Goal: Task Accomplishment & Management: Manage account settings

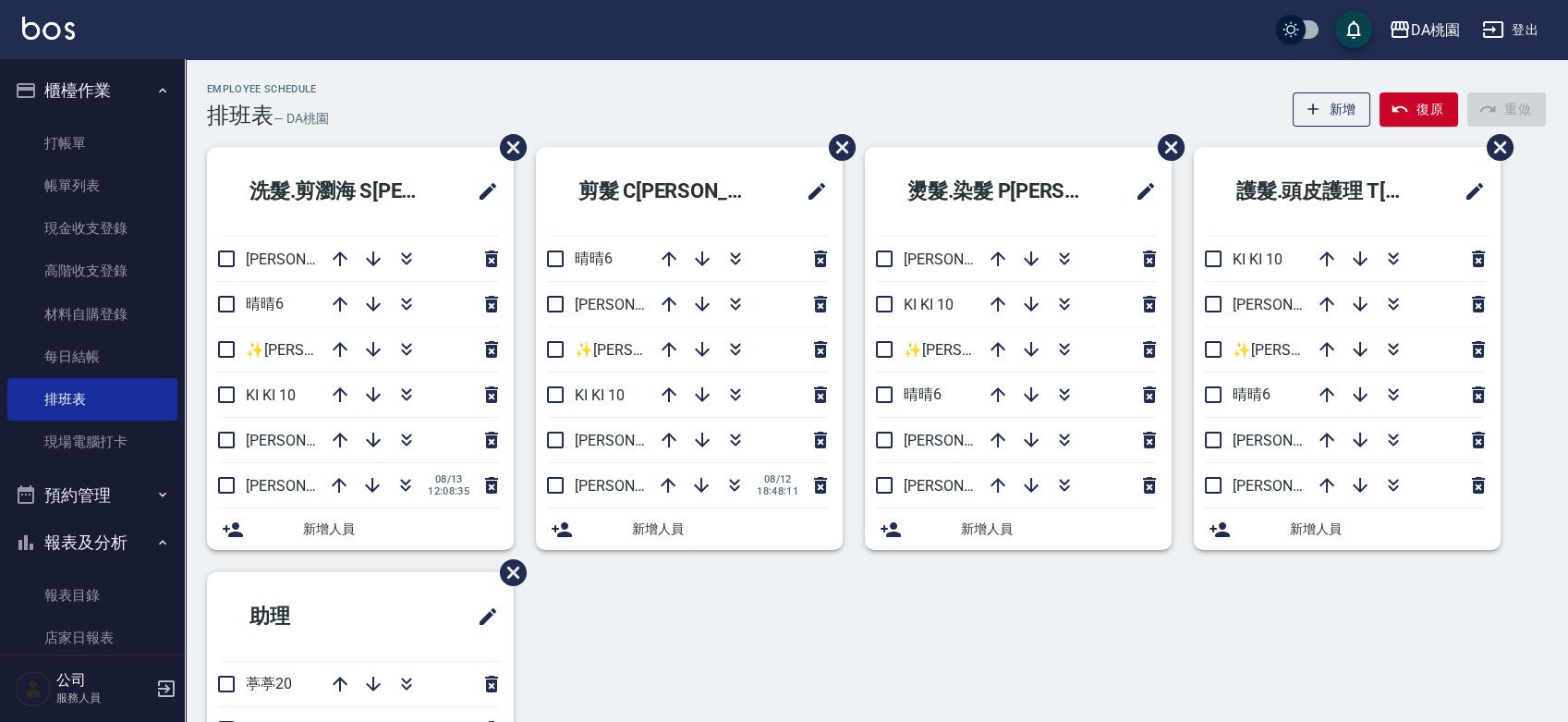
click at [62, 542] on button "報表及分析" at bounding box center [93, 542] width 170 height 48
click at [84, 76] on button "櫃檯作業" at bounding box center [93, 90] width 170 height 48
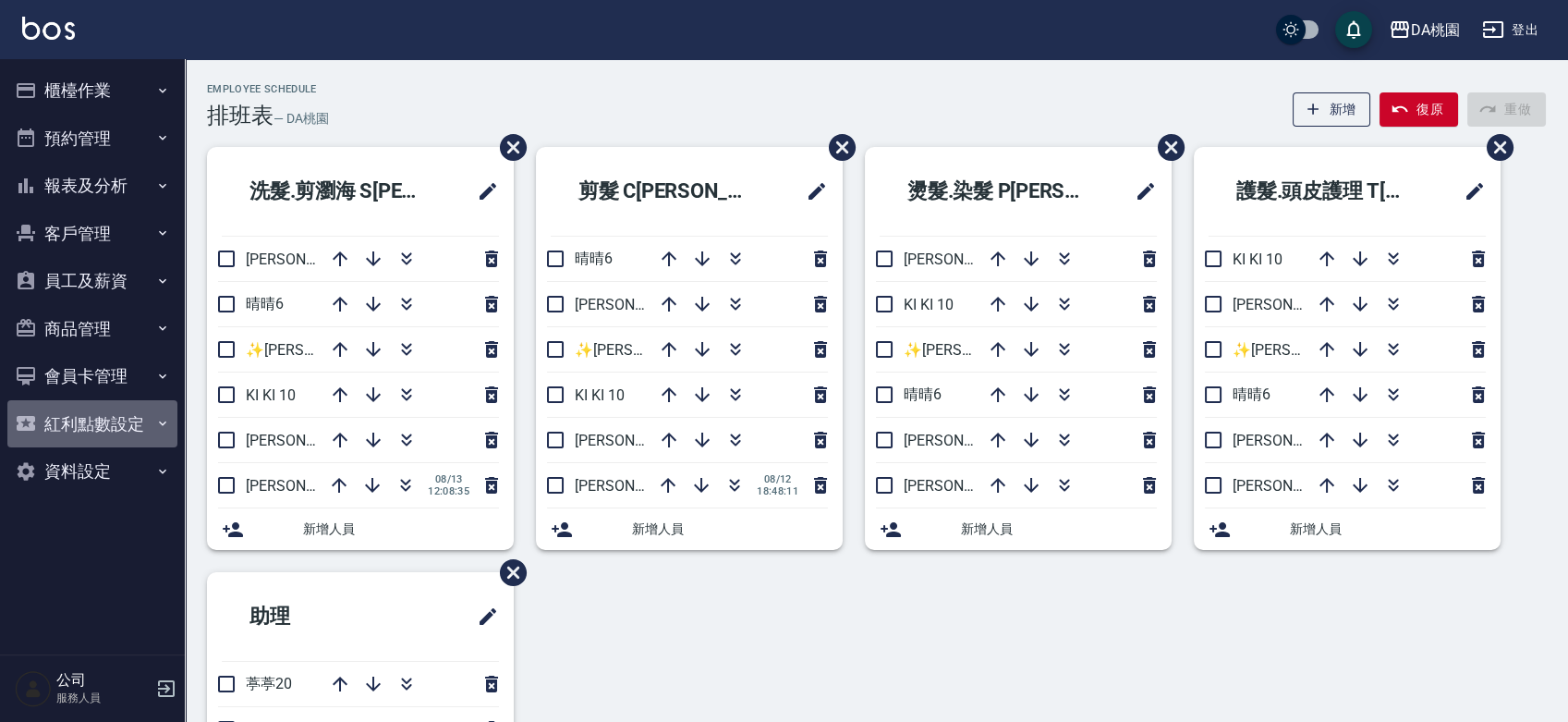
click at [81, 421] on button "紅利點數設定" at bounding box center [93, 424] width 170 height 48
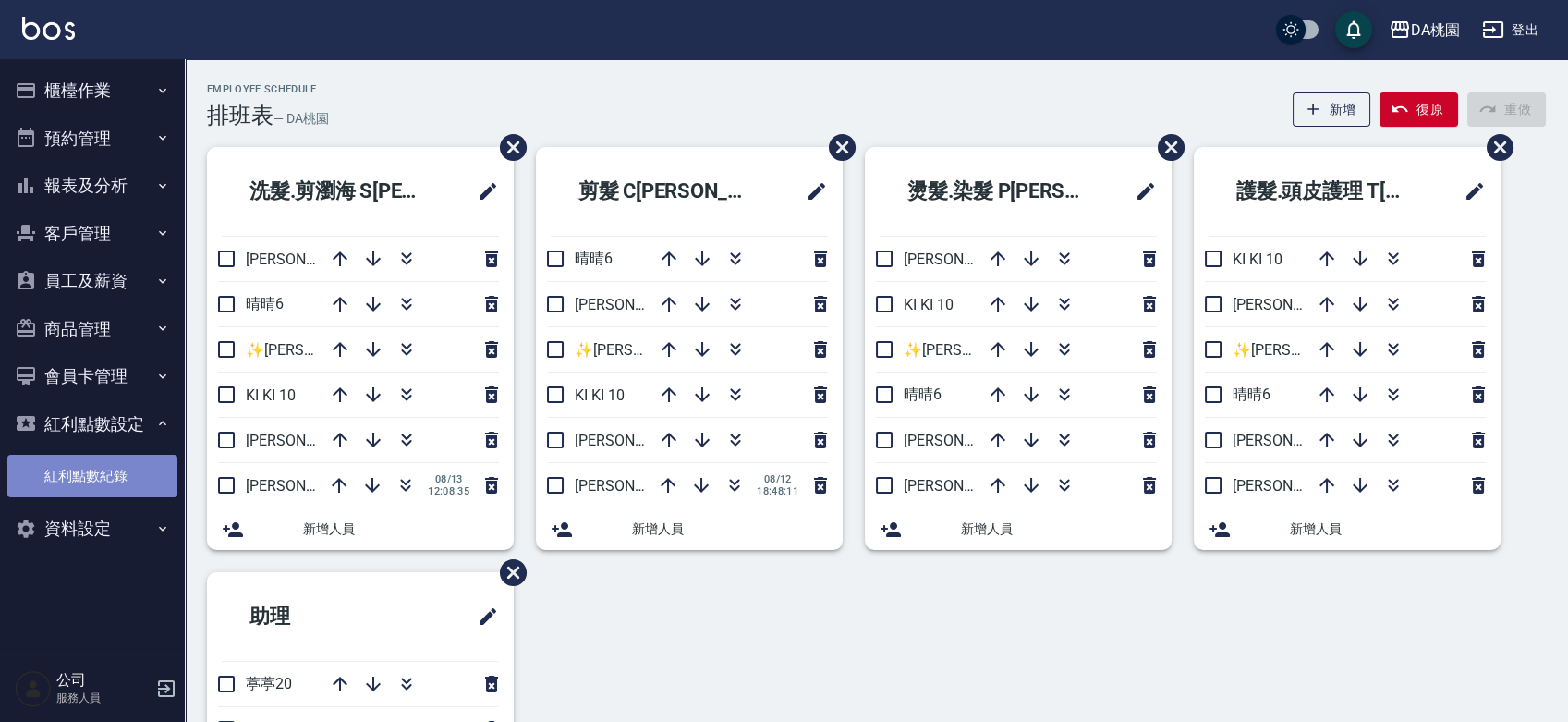
click at [80, 468] on link "紅利點數紀錄" at bounding box center [93, 477] width 170 height 43
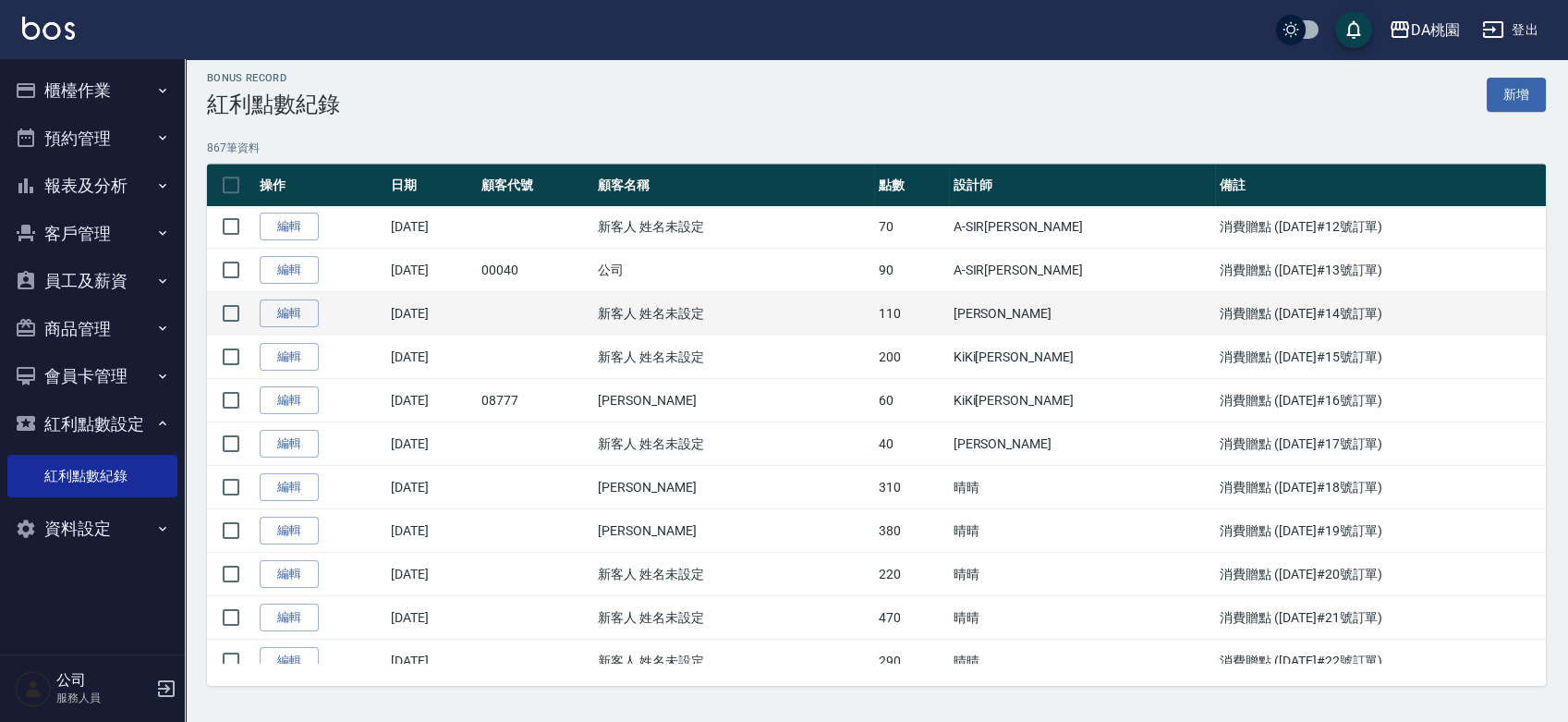
scroll to position [32299, 0]
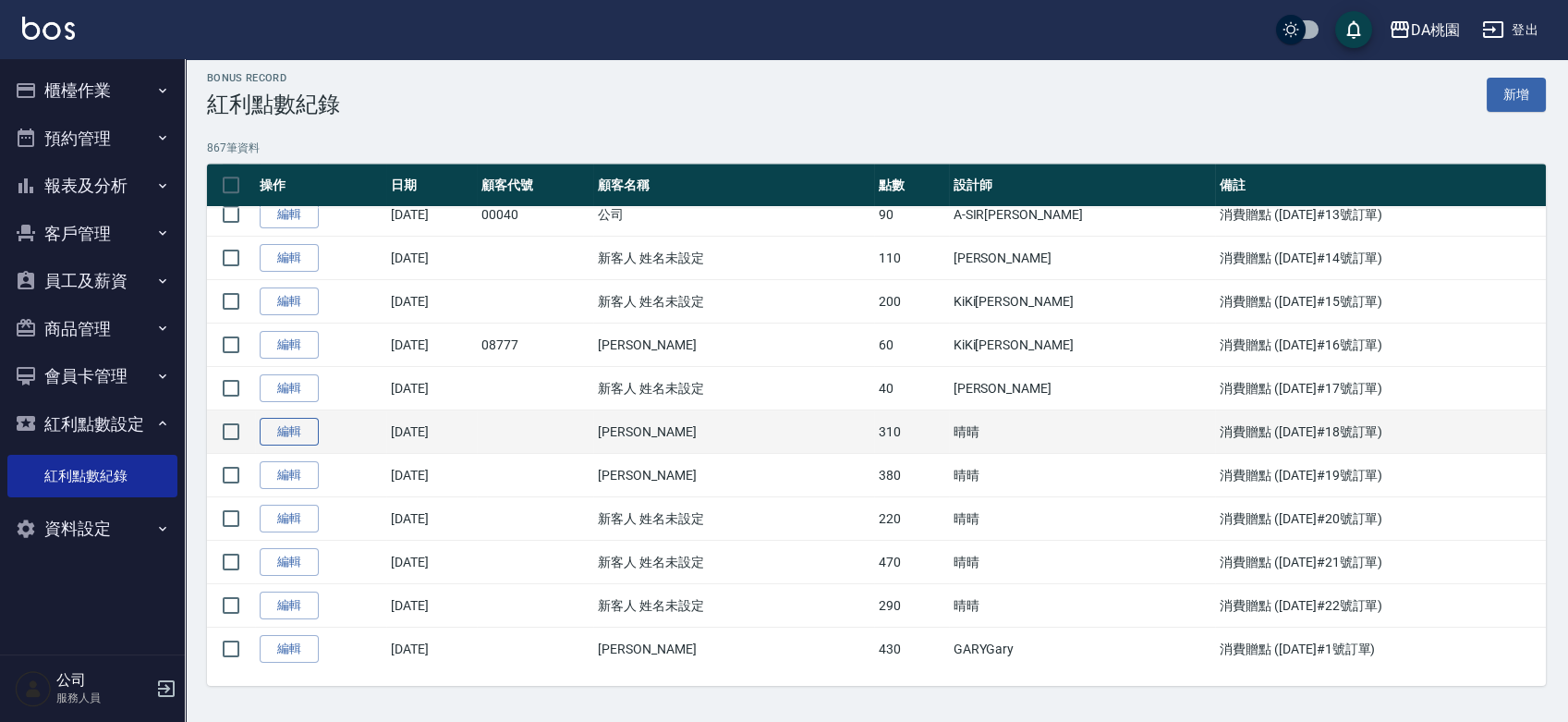
click at [302, 418] on link "編輯" at bounding box center [289, 432] width 60 height 28
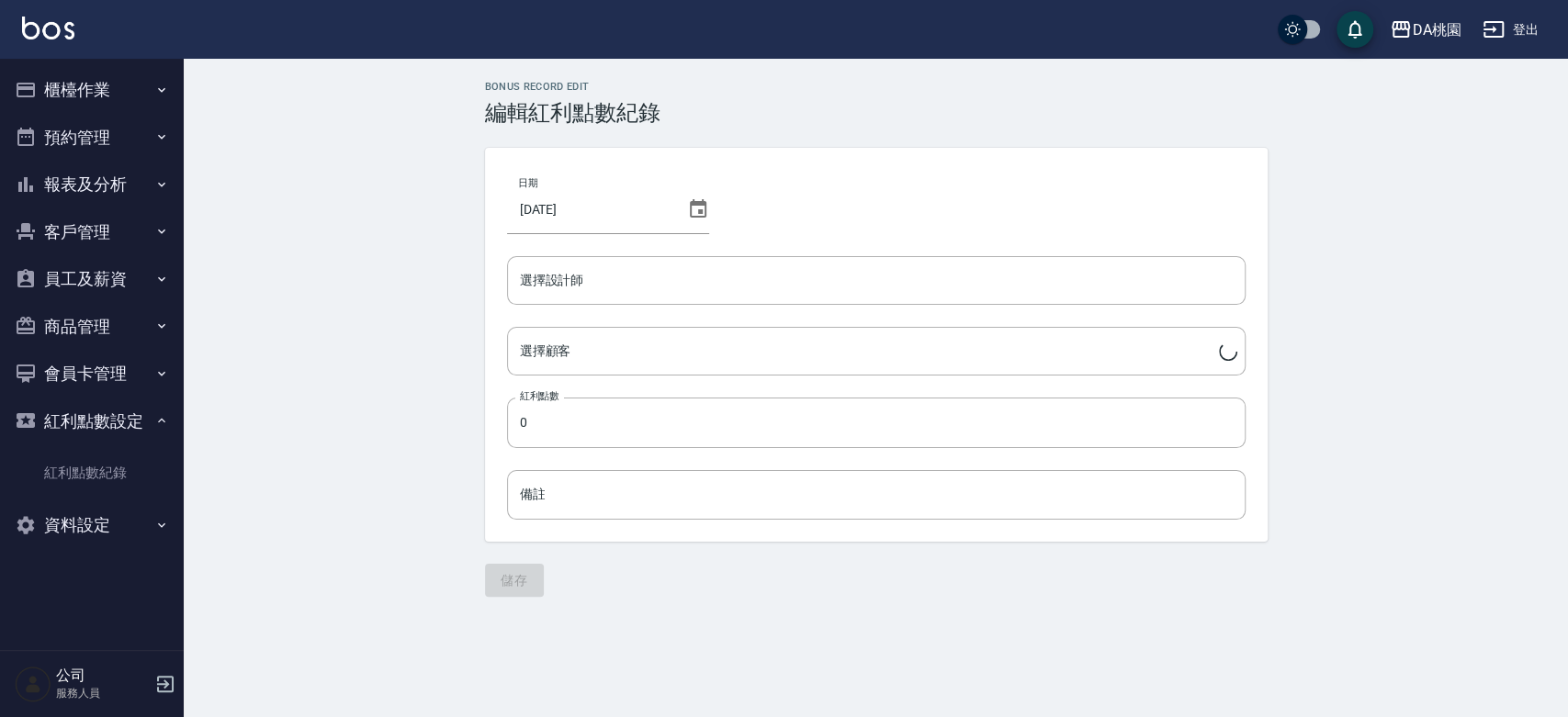
type input "晴晴-6"
type input "310"
type input "消費贈點 ([DATE]#18號訂單)"
type input "[PERSON_NAME]/0976966853"
click at [532, 586] on button "儲存" at bounding box center [515, 580] width 59 height 34
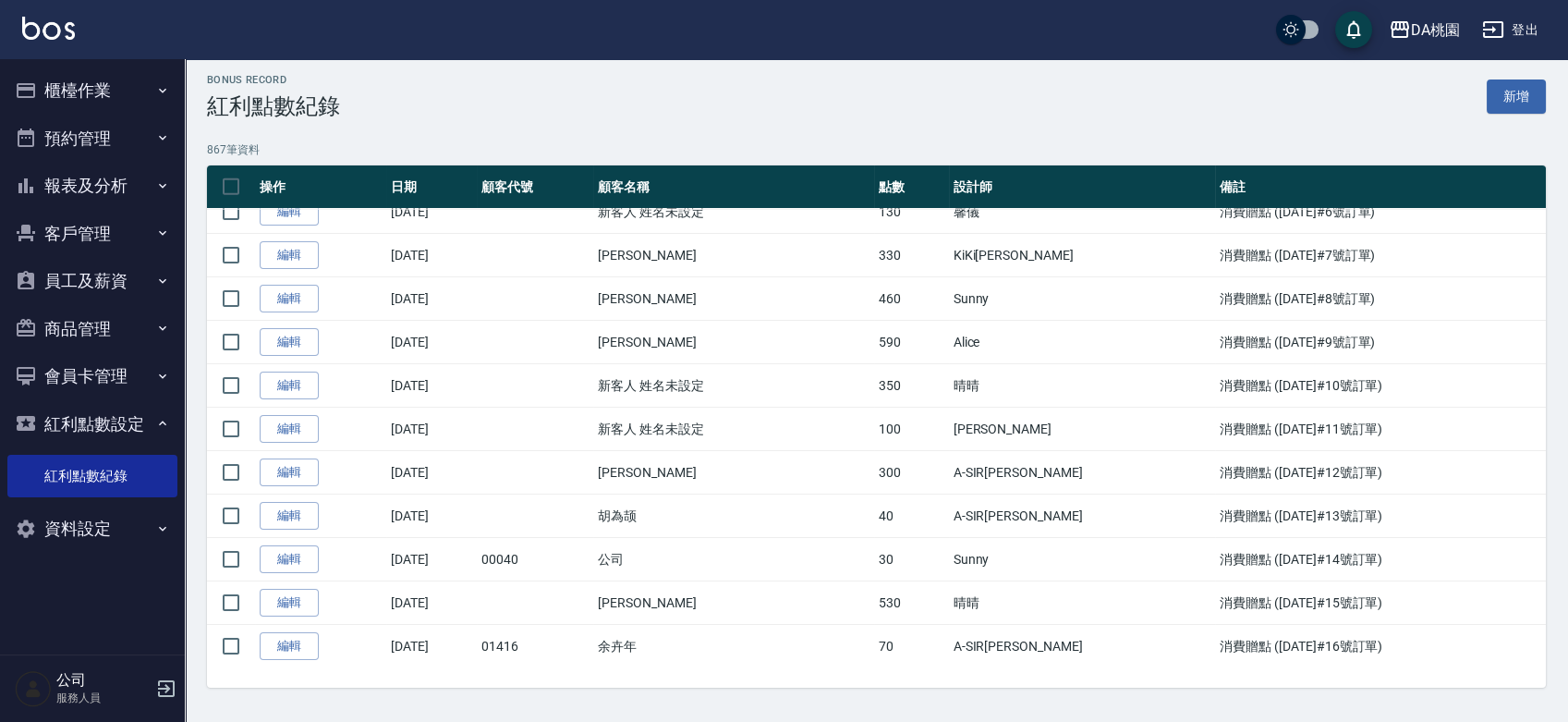
scroll to position [9, 0]
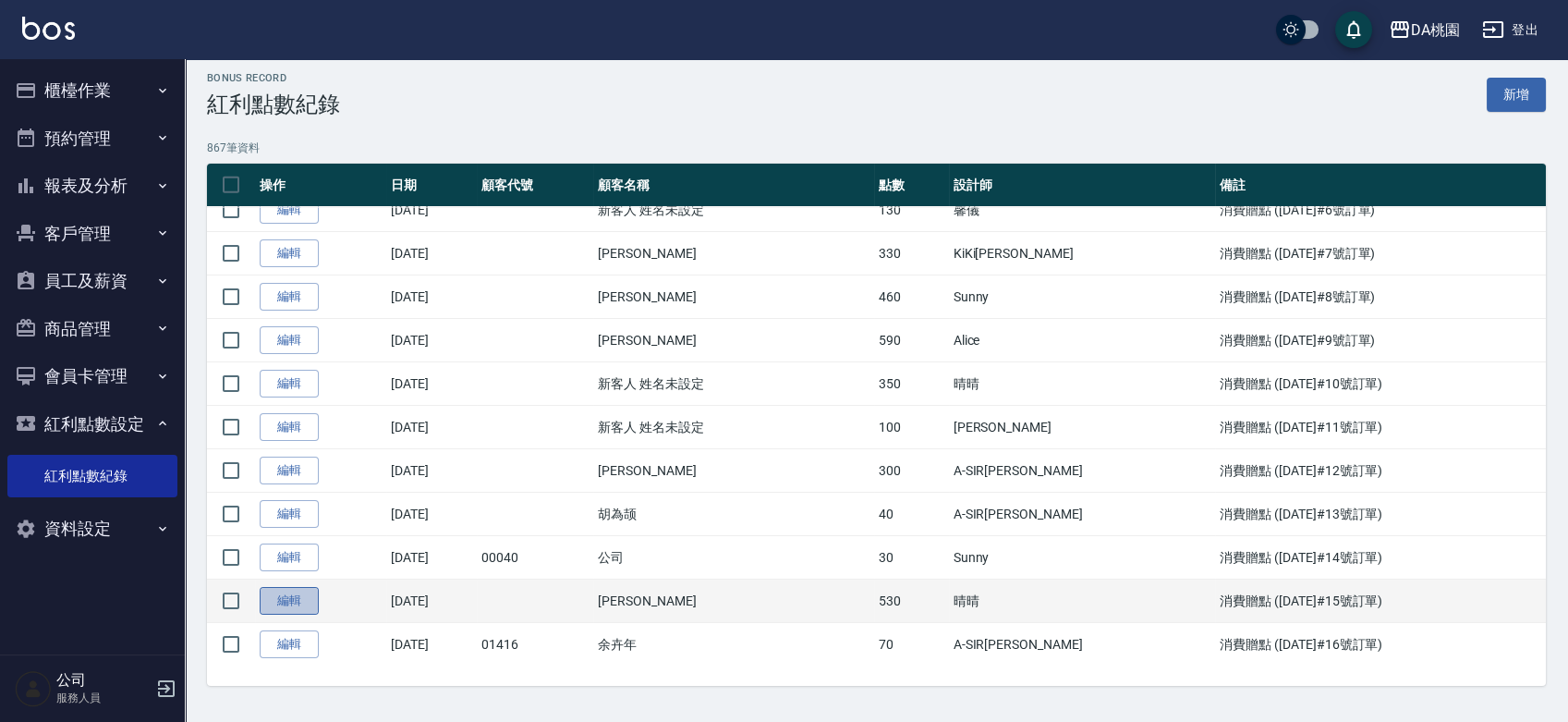
click at [269, 587] on link "編輯" at bounding box center [289, 601] width 60 height 28
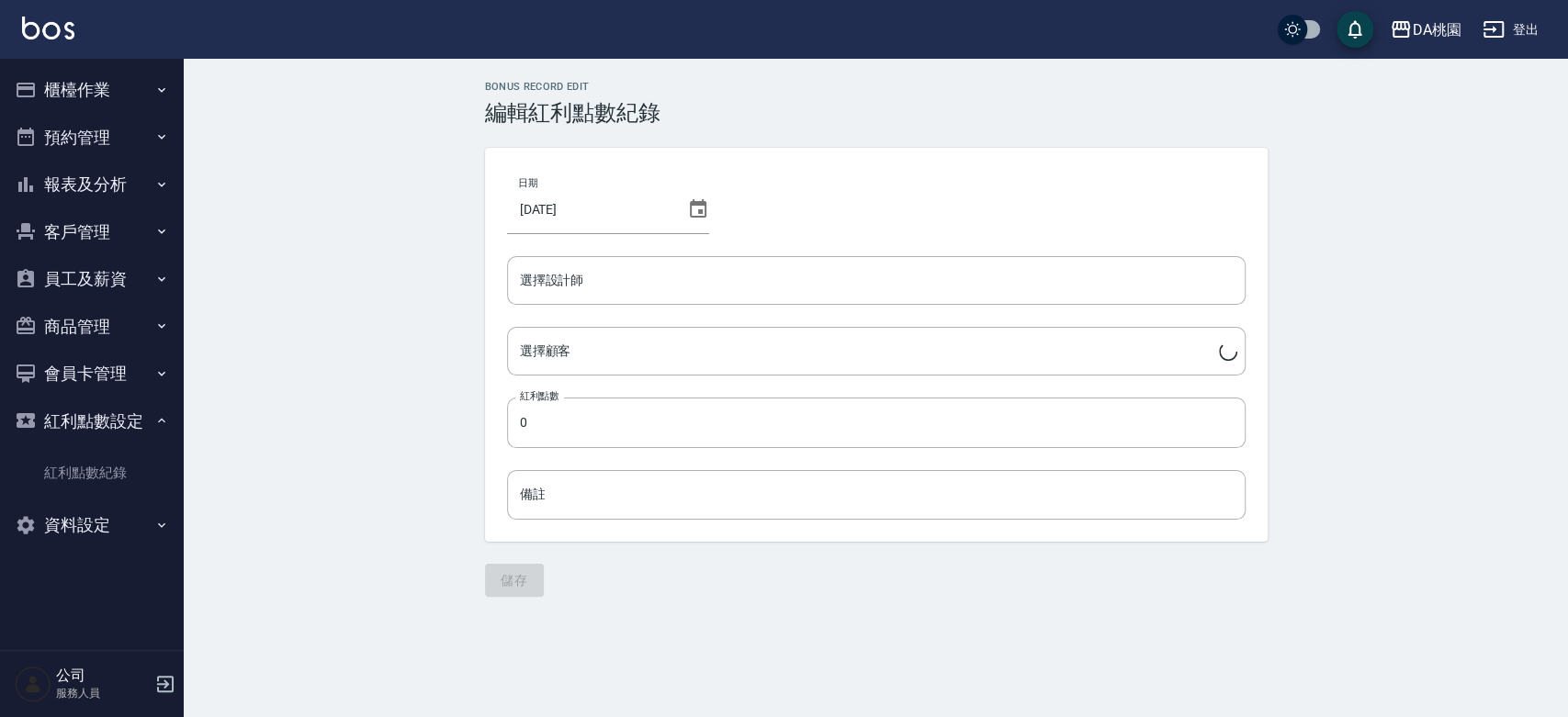
type input "晴晴-6"
type input "[PERSON_NAME]/0976966853"
type input "530"
type input "消費贈點 ([DATE]#15號訂單)"
click at [555, 415] on input "530" at bounding box center [876, 422] width 739 height 49
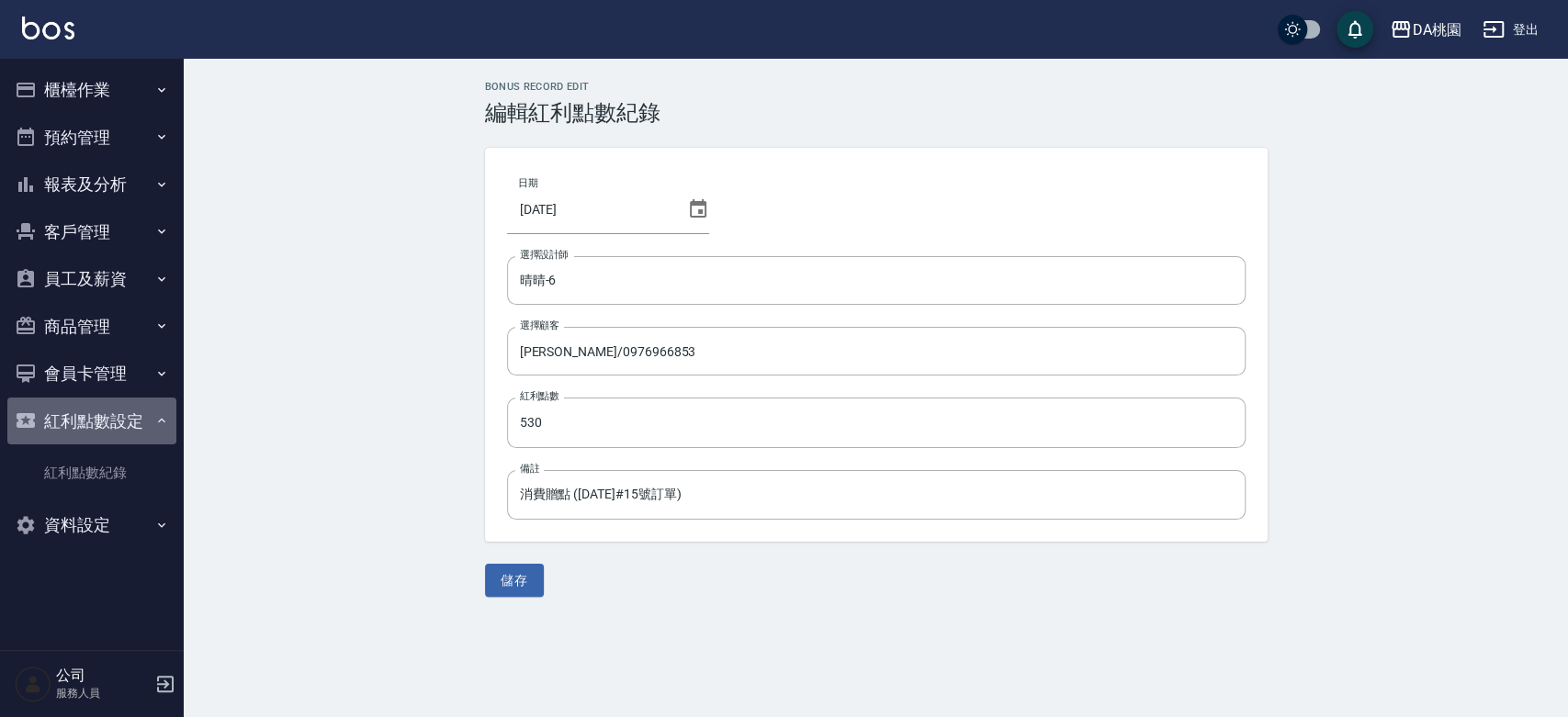
click at [66, 420] on button "紅利點數設定" at bounding box center [92, 421] width 169 height 48
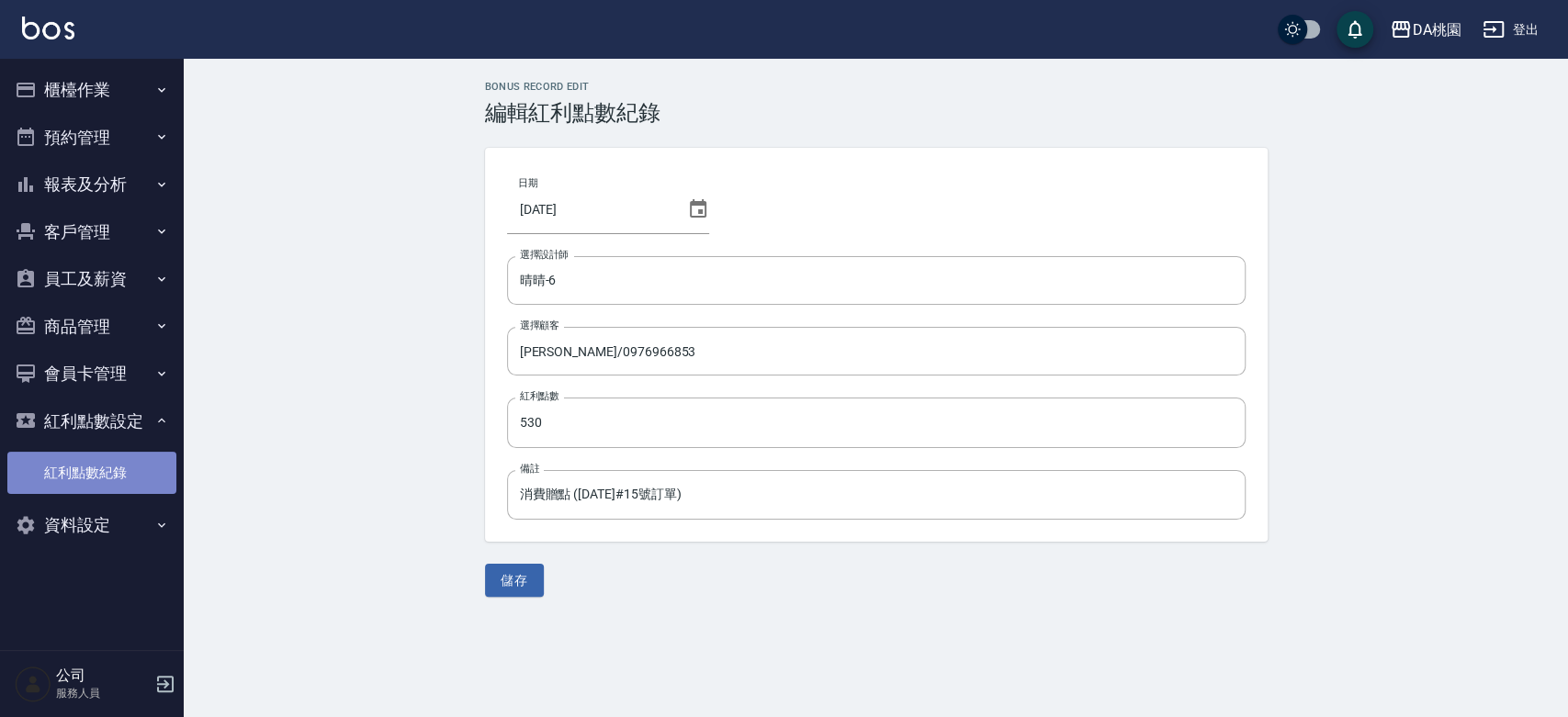
click at [81, 478] on link "紅利點數紀錄" at bounding box center [92, 473] width 169 height 43
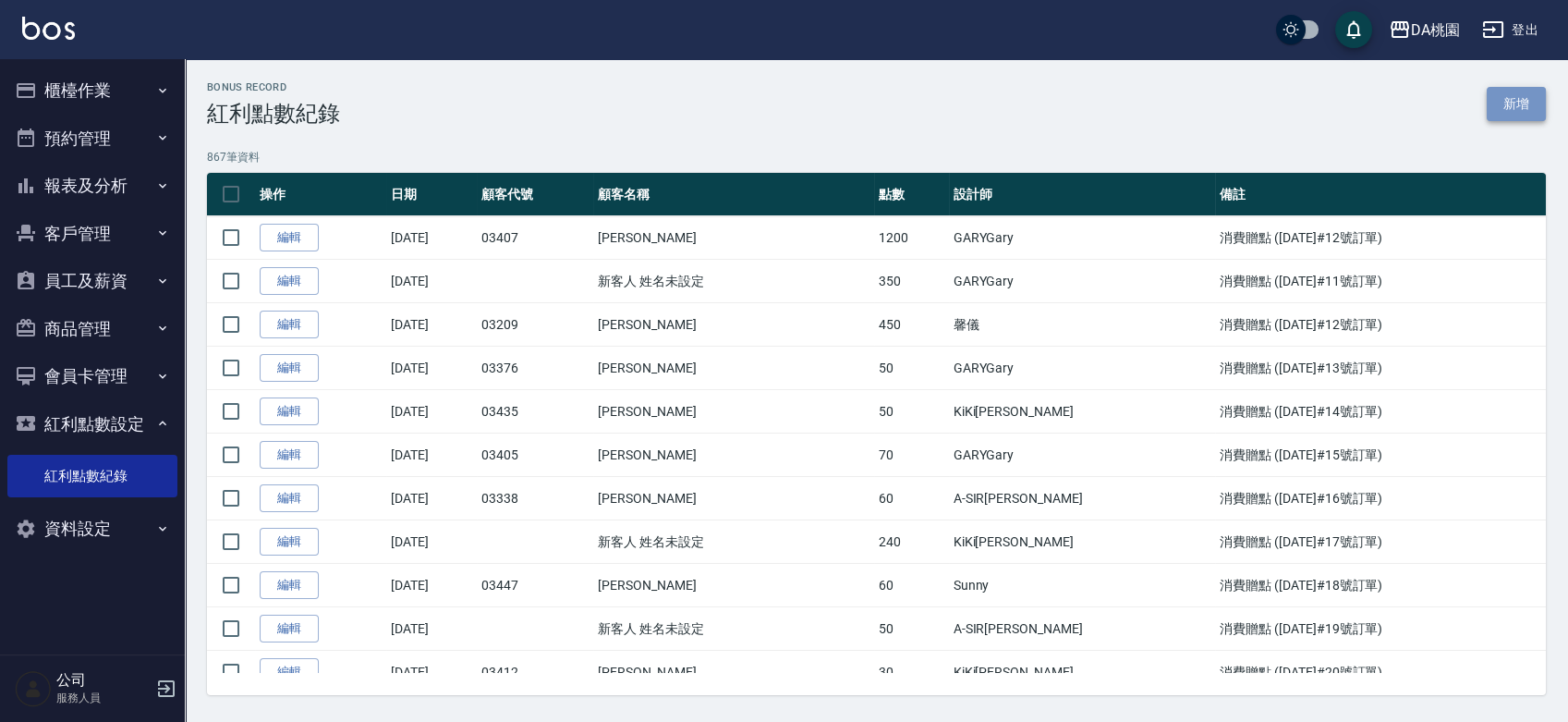
click at [1527, 95] on link "新增" at bounding box center [1516, 104] width 60 height 34
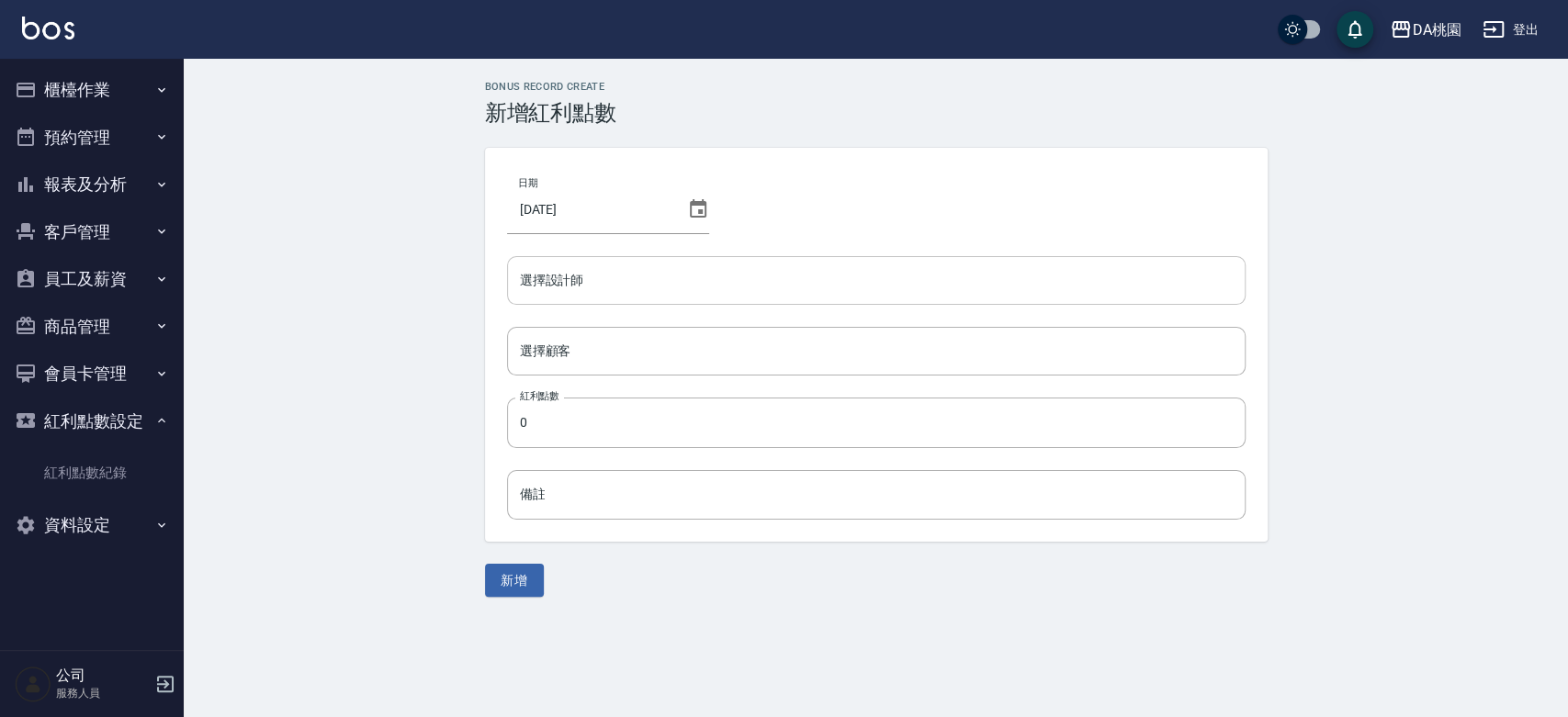
click at [690, 290] on input "選擇設計師" at bounding box center [877, 280] width 722 height 32
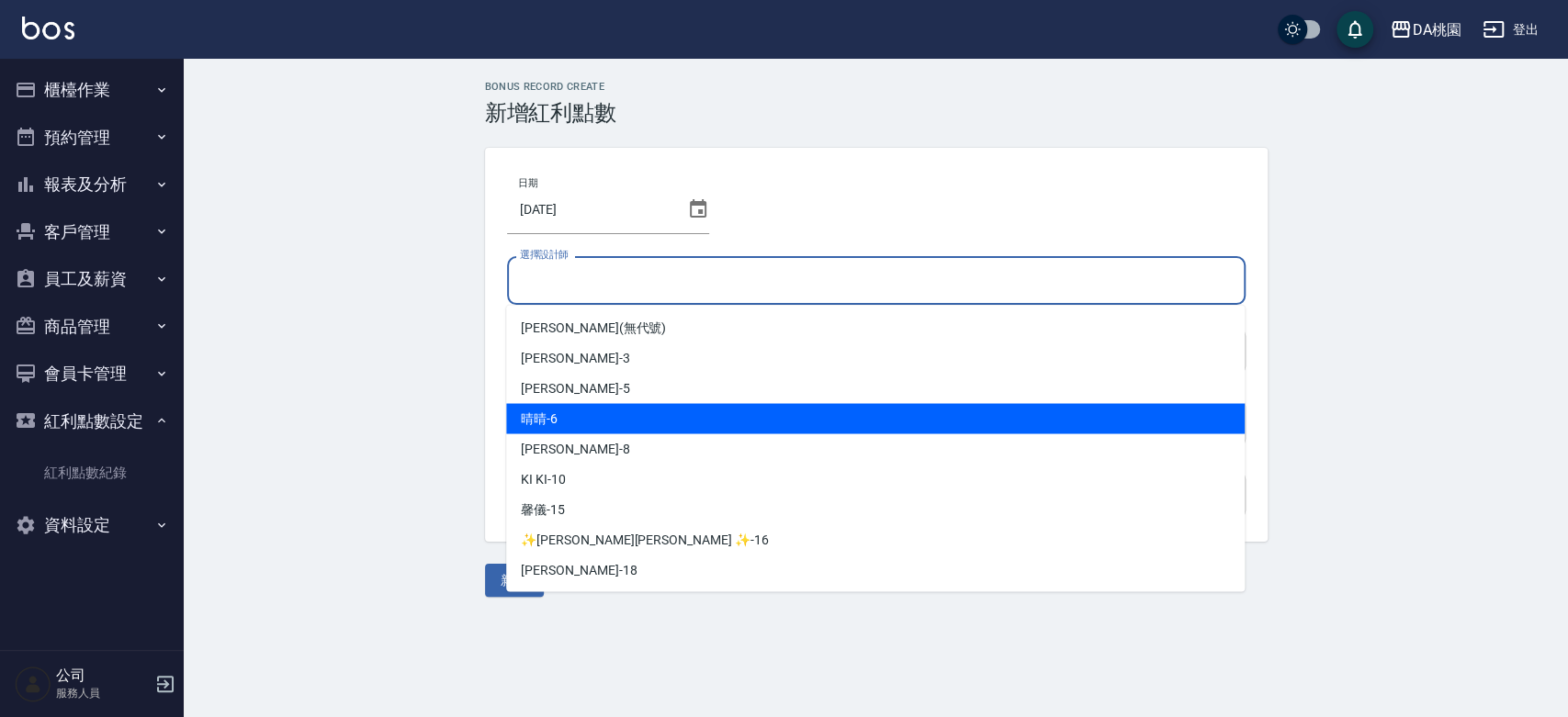
click at [550, 406] on div "晴晴 -6" at bounding box center [875, 417] width 739 height 30
type input "晴晴-6"
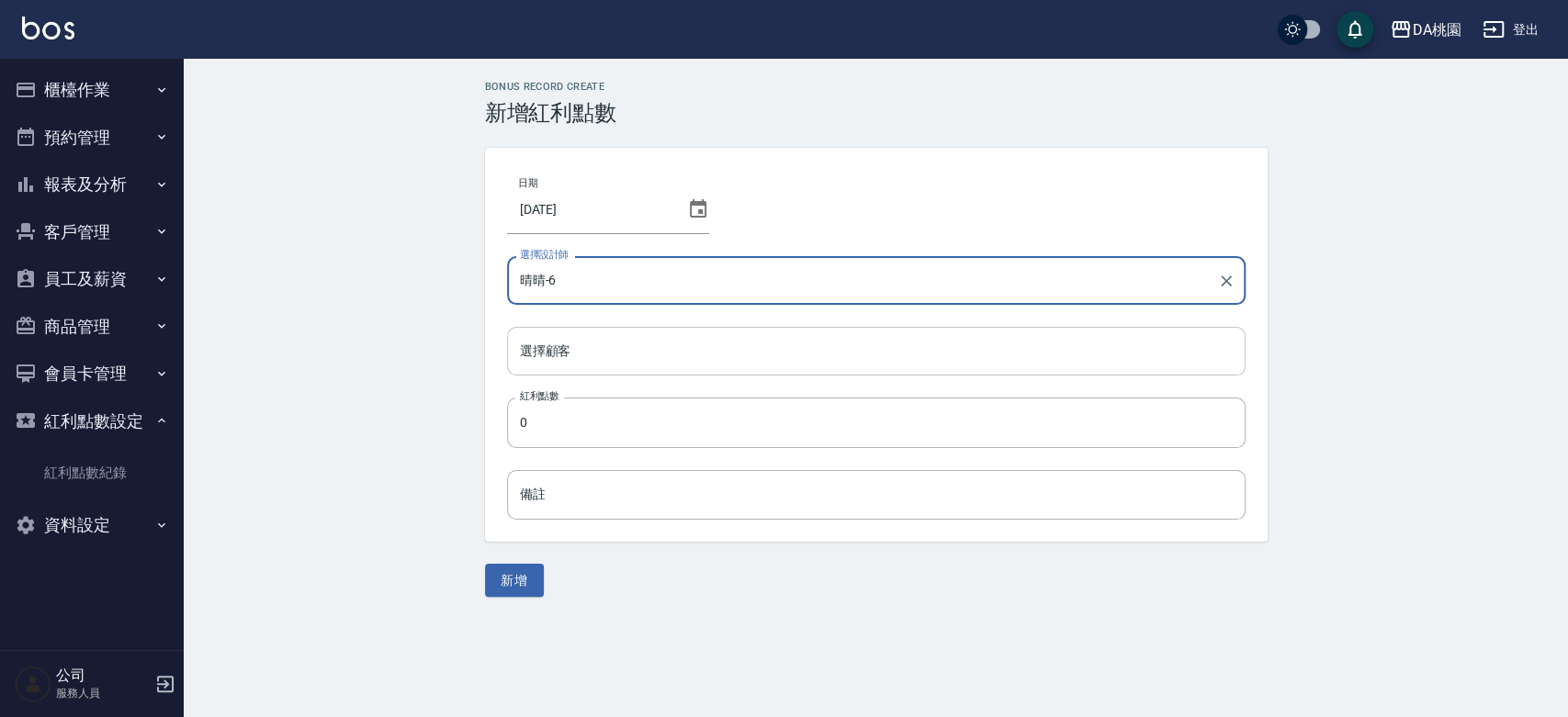
click at [561, 349] on input "選擇顧客" at bounding box center [877, 350] width 722 height 32
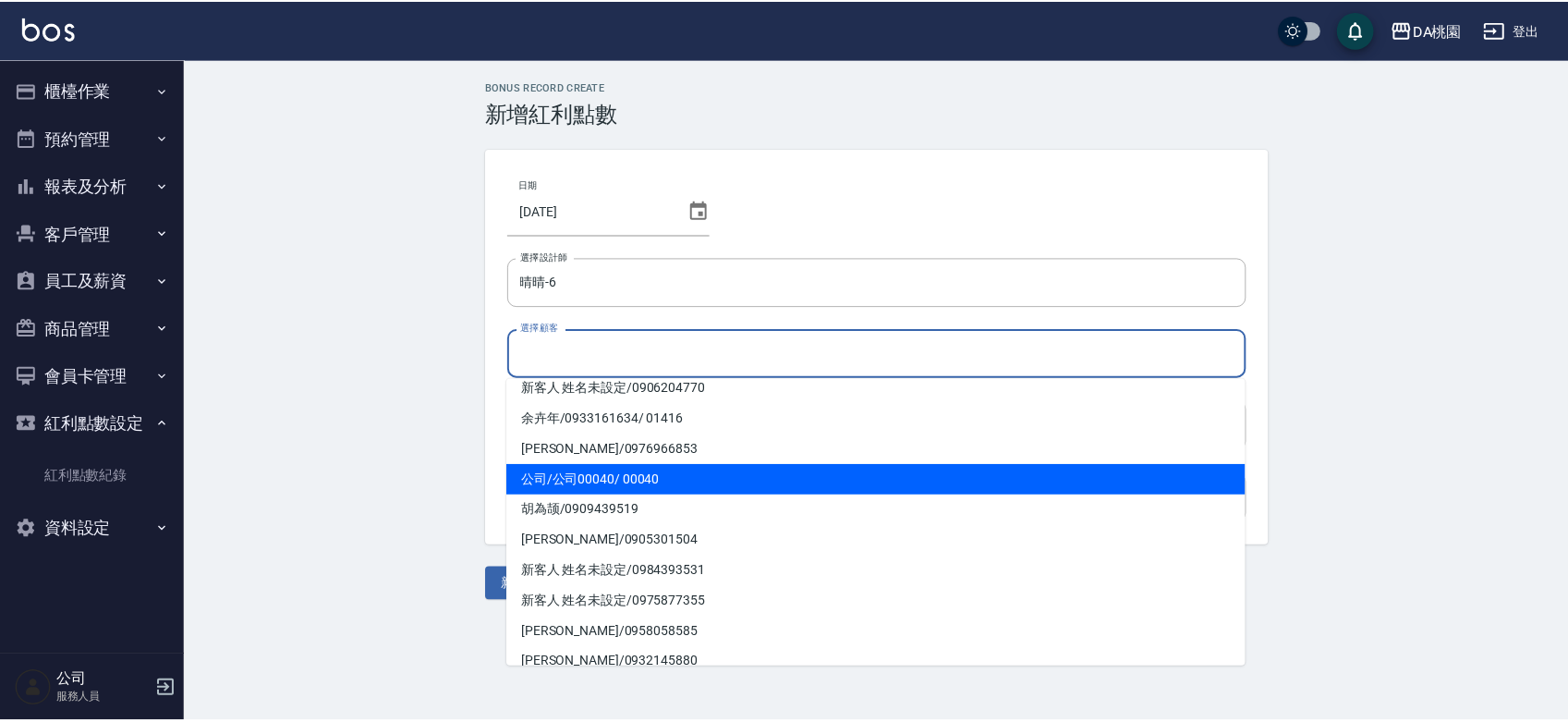
scroll to position [103, 0]
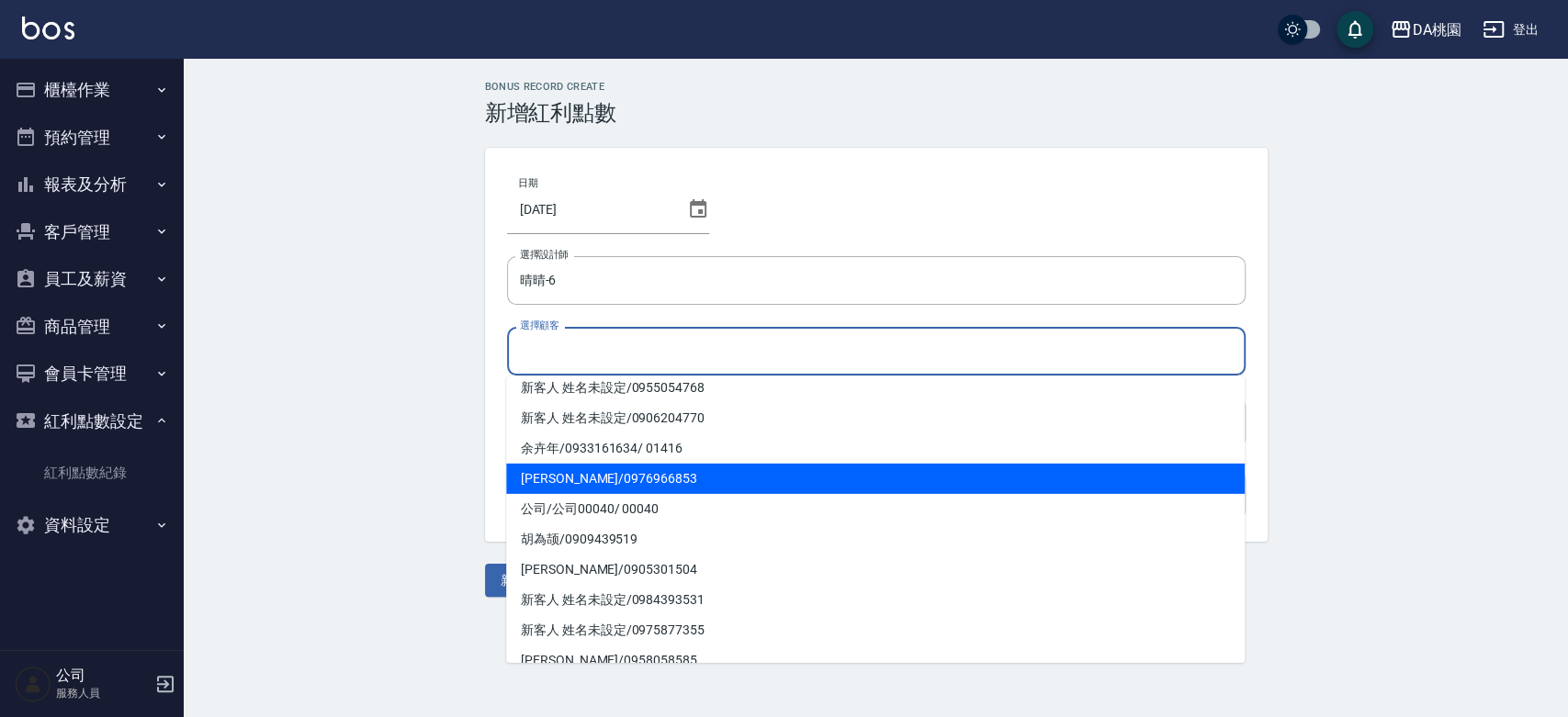
click at [573, 473] on span "[PERSON_NAME] / 0976966853" at bounding box center [875, 478] width 739 height 30
type input "[PERSON_NAME]/0976966853"
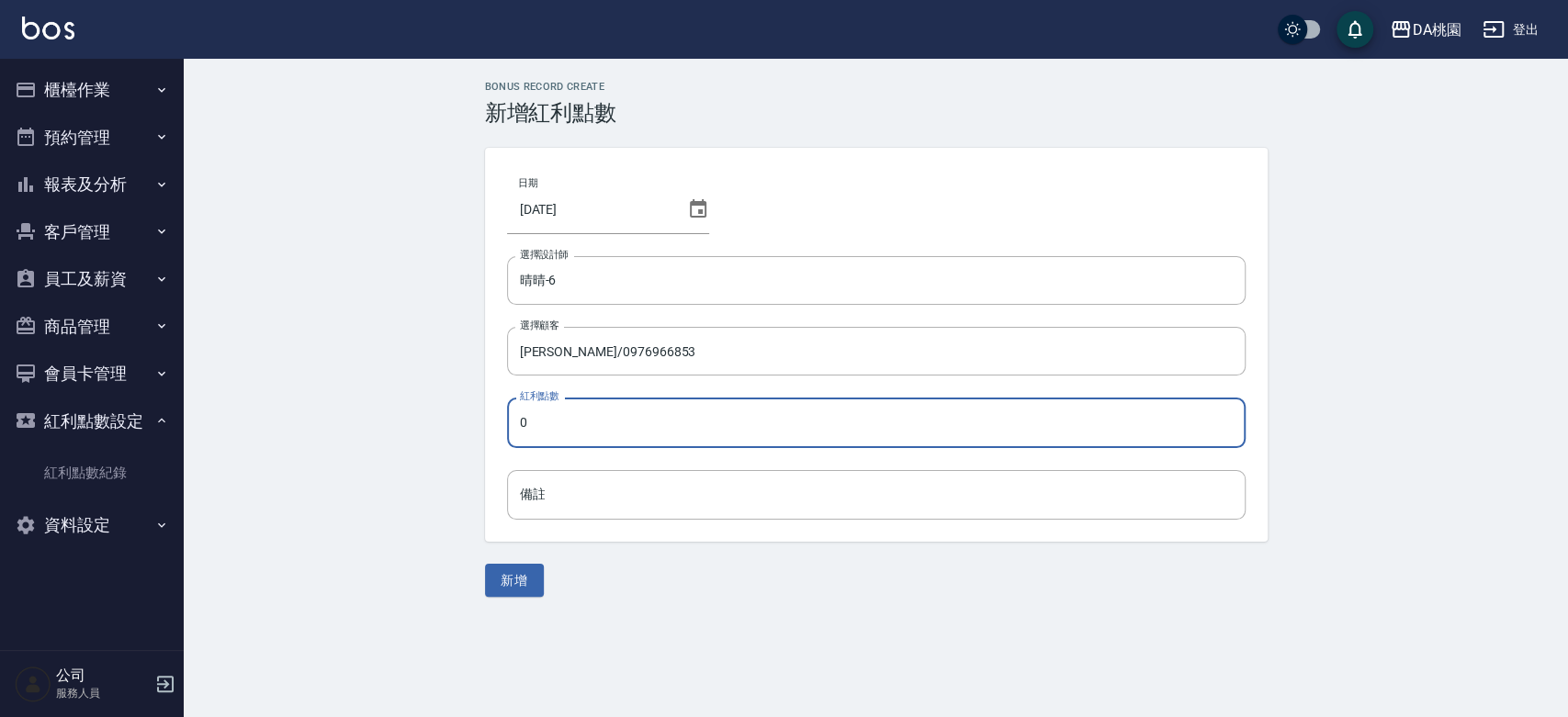
click at [603, 426] on input "0" at bounding box center [876, 422] width 739 height 49
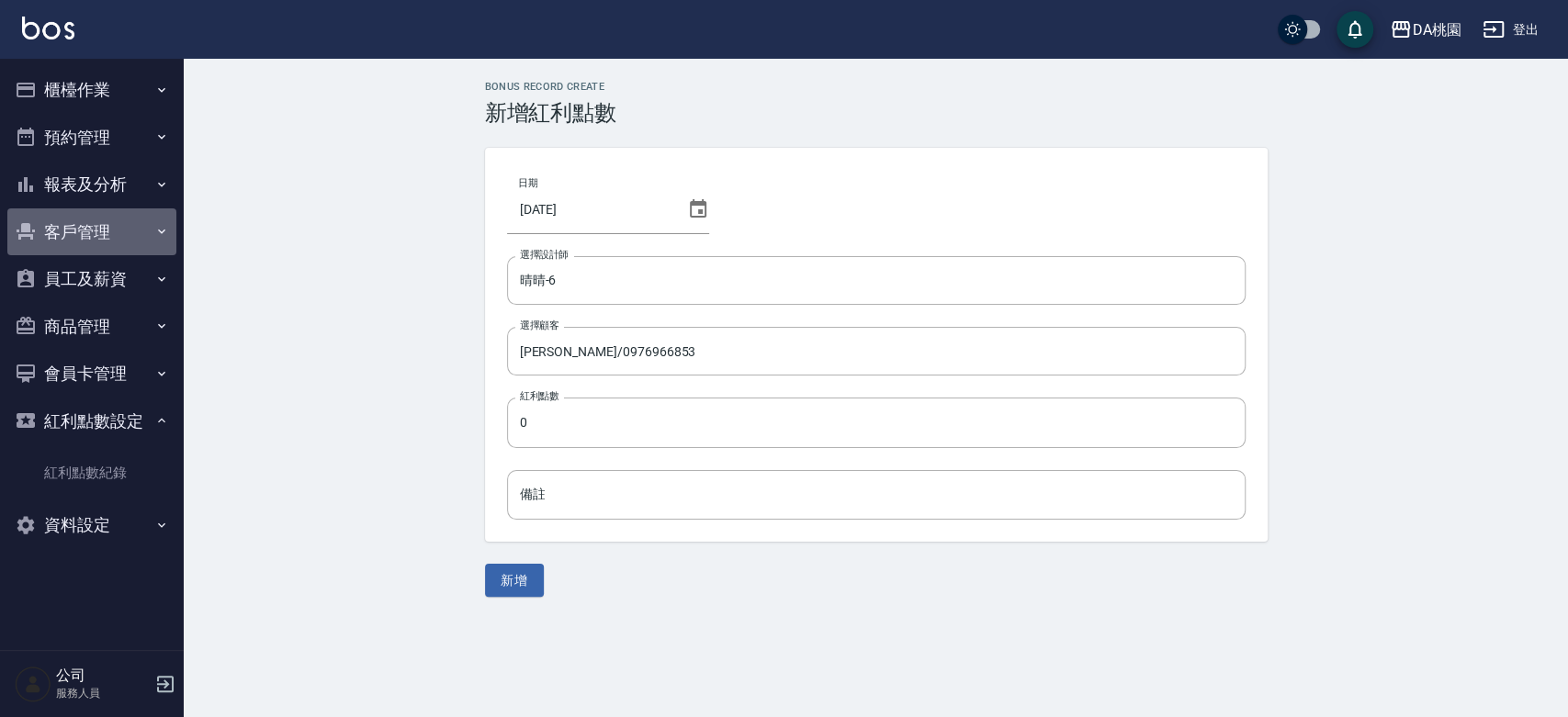
click at [80, 217] on button "客戶管理" at bounding box center [92, 232] width 169 height 48
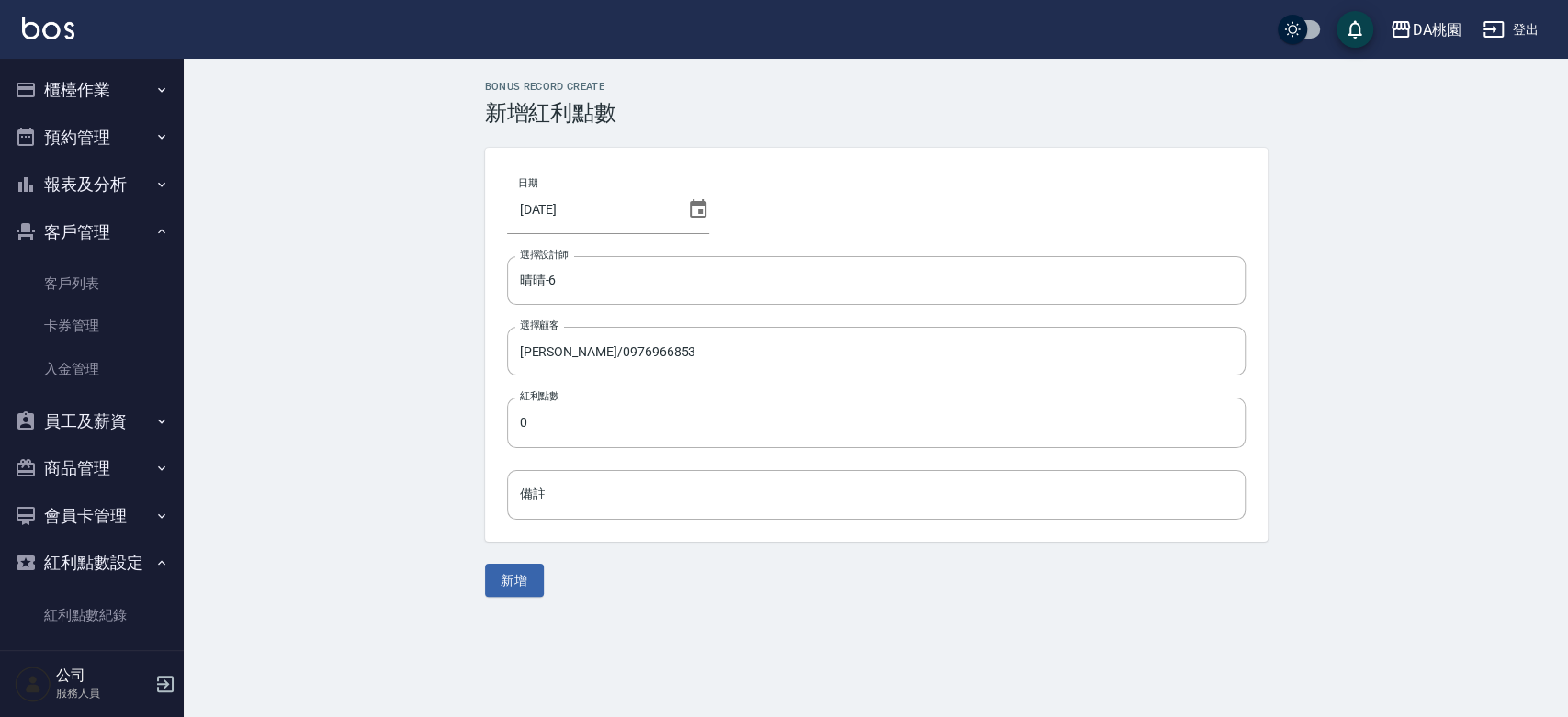
click at [321, 201] on div "Bonus Record CREATE 新增紅利點數 日期 [DATE] 選擇設計師 晴晴-6 選擇設計師 選擇顧客 [PERSON_NAME]/097696…" at bounding box center [876, 339] width 1385 height 560
click at [524, 430] on input "0" at bounding box center [876, 422] width 739 height 49
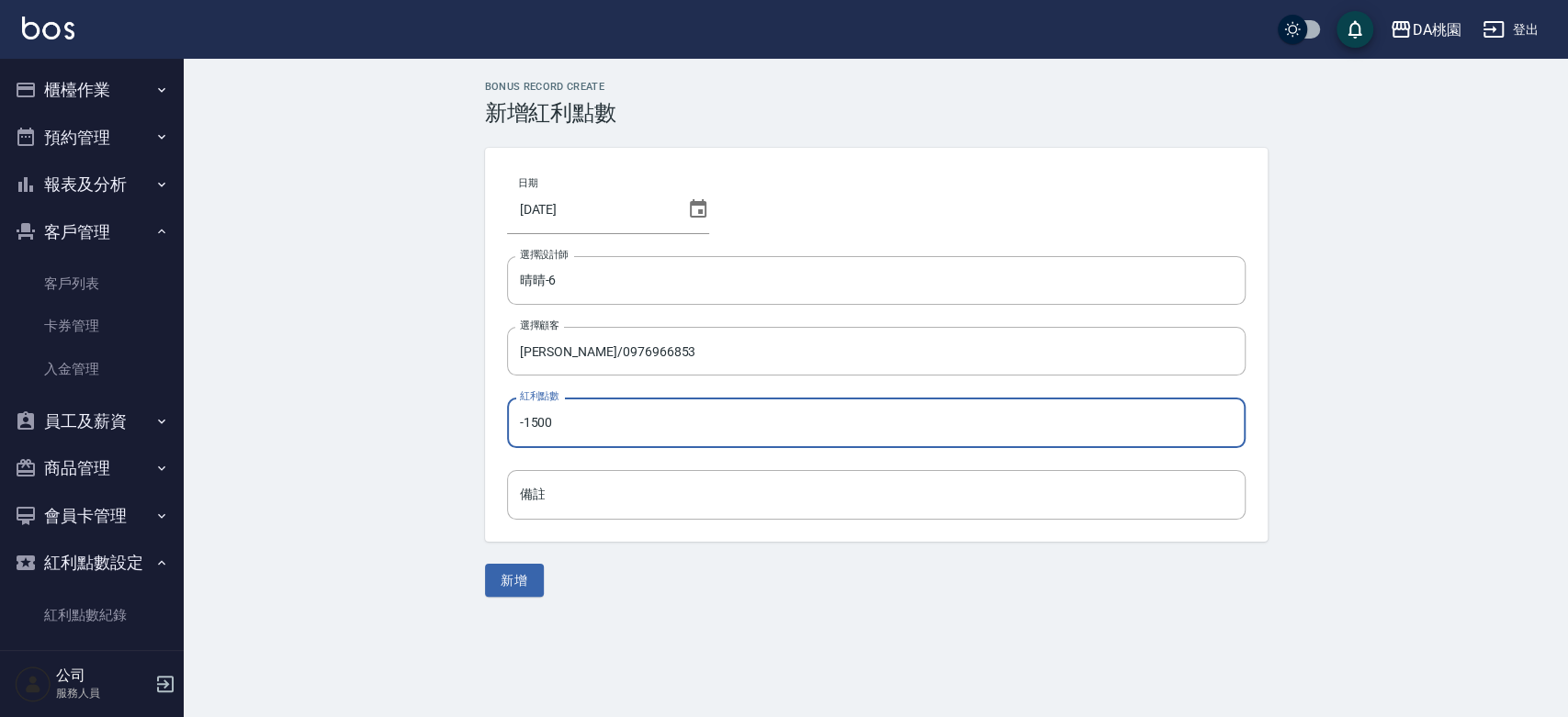
click at [521, 423] on input "-1500" at bounding box center [876, 422] width 739 height 49
type input "-1500"
click at [524, 579] on button "新增" at bounding box center [515, 580] width 59 height 34
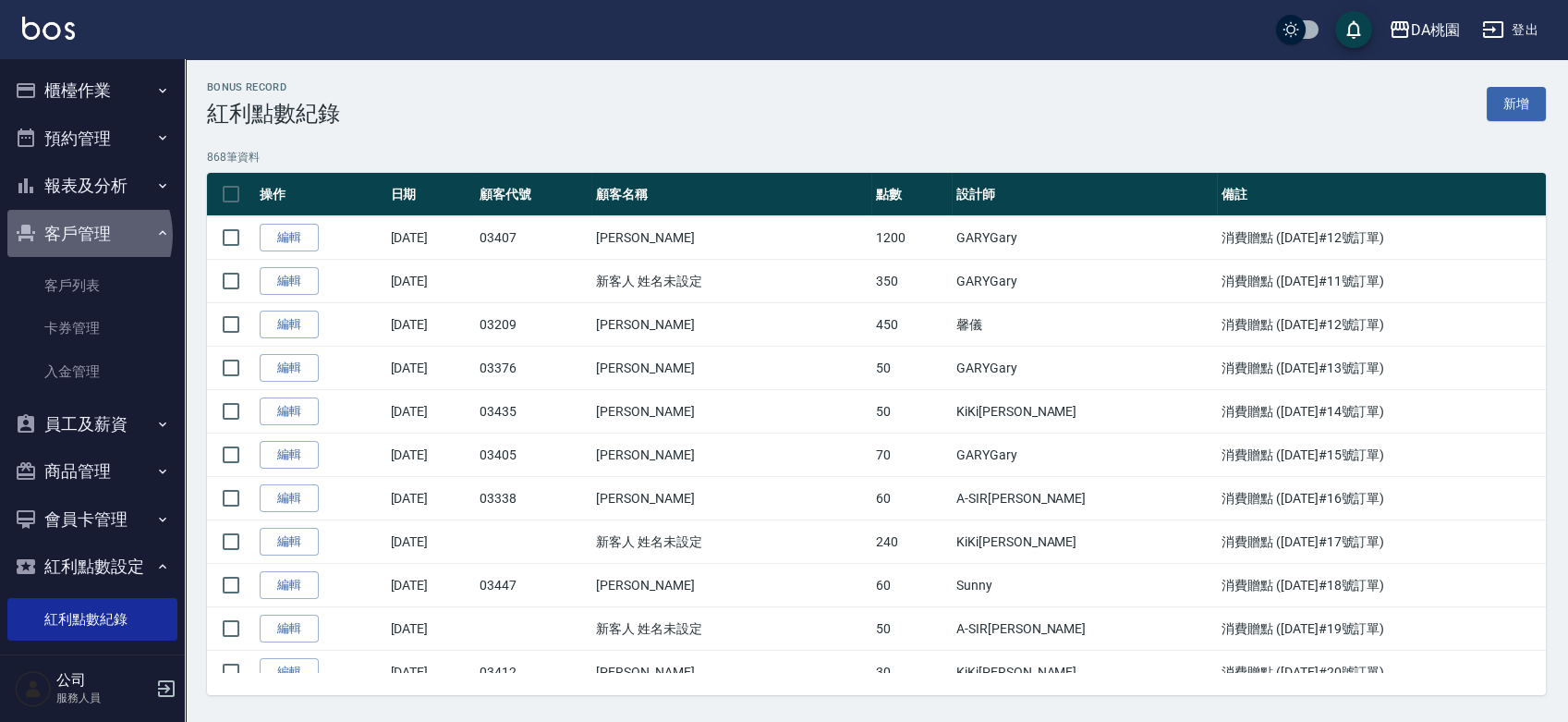
click at [81, 234] on button "客戶管理" at bounding box center [93, 234] width 170 height 48
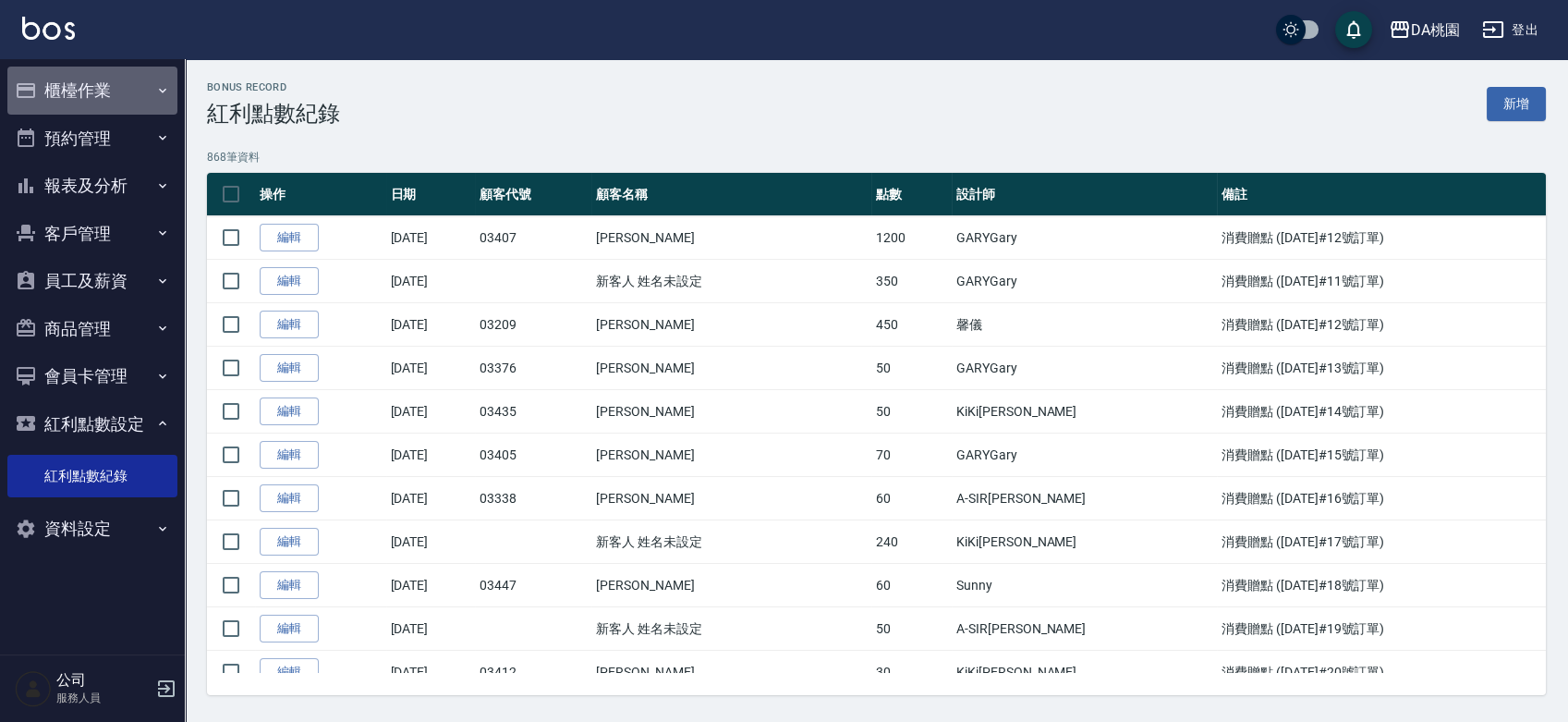
click at [99, 93] on button "櫃檯作業" at bounding box center [93, 90] width 170 height 48
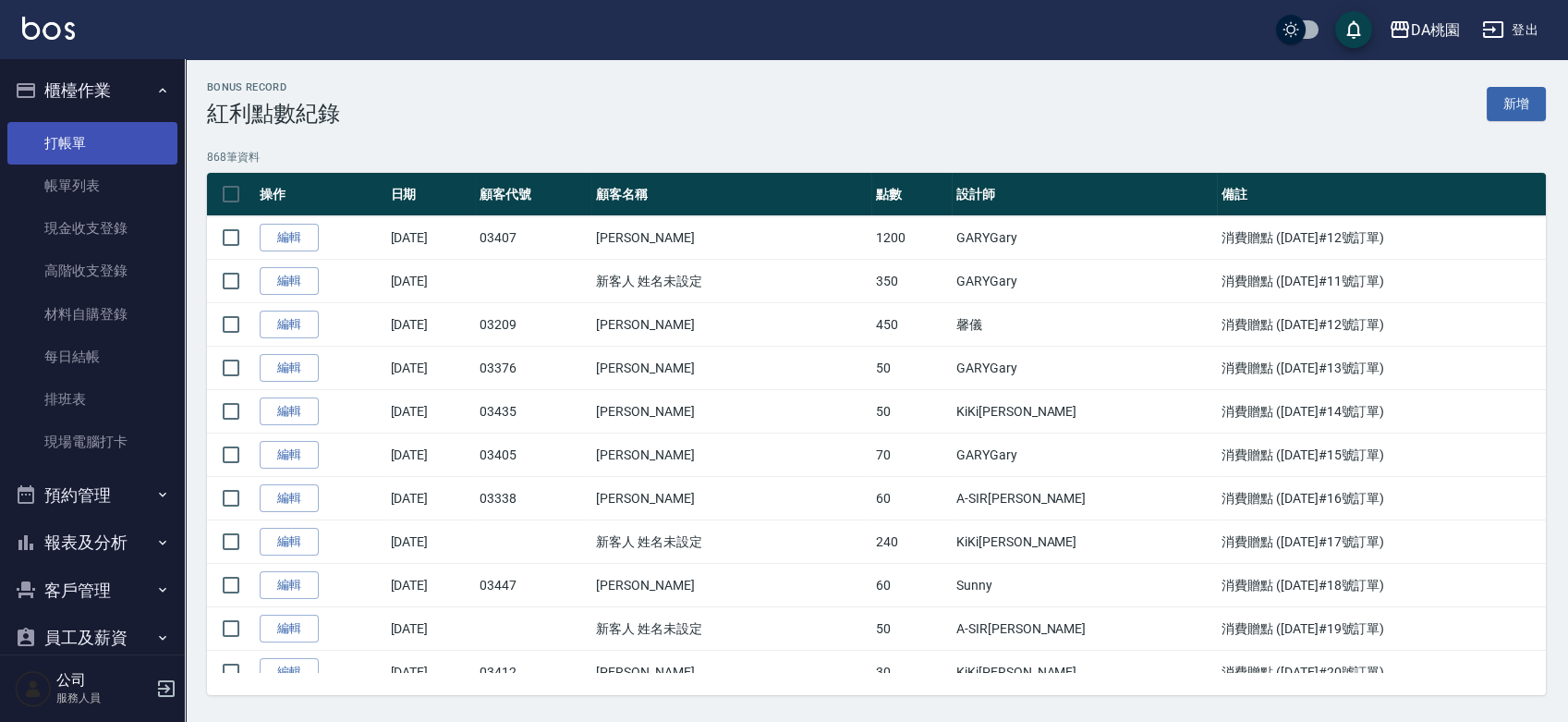
click at [92, 128] on link "打帳單" at bounding box center [93, 144] width 170 height 43
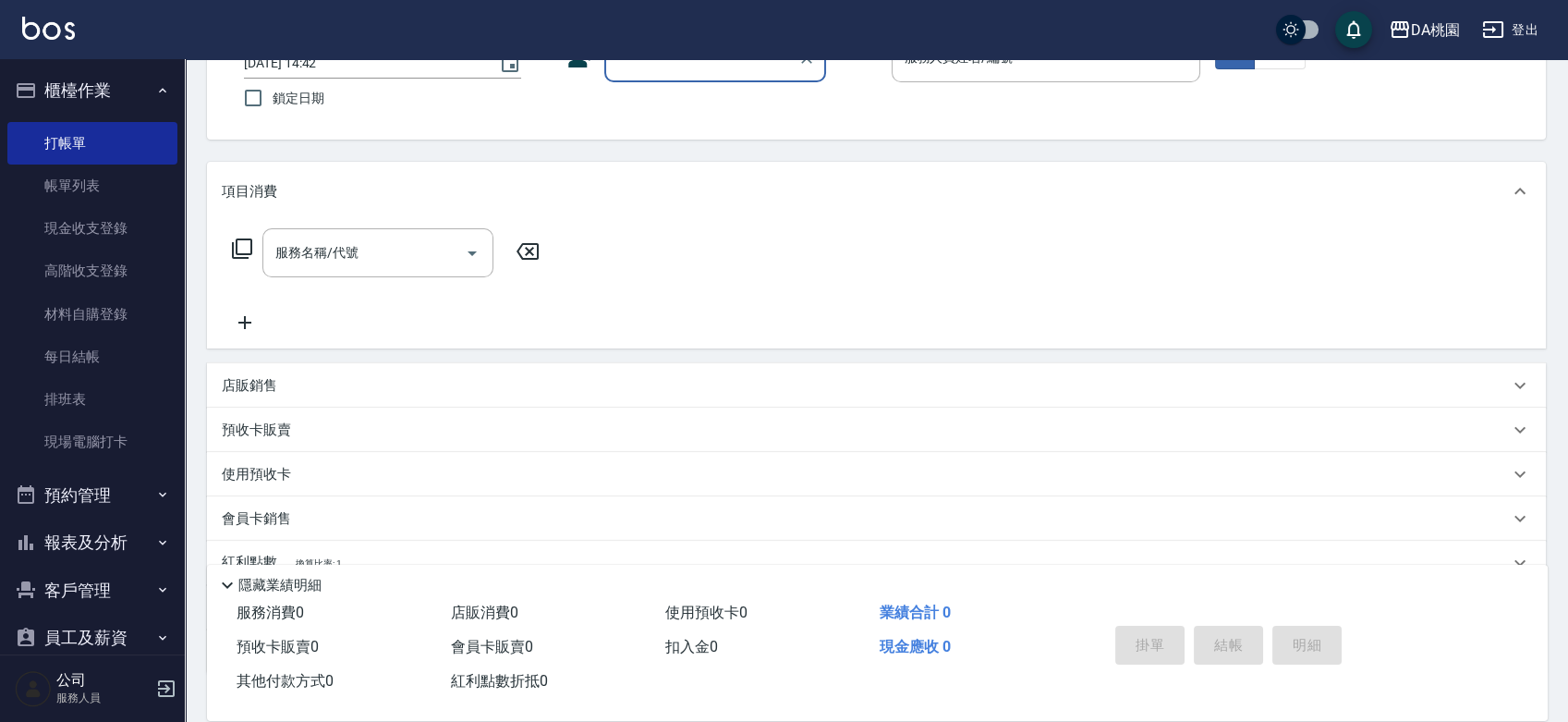
scroll to position [265, 0]
